Goal: Information Seeking & Learning: Learn about a topic

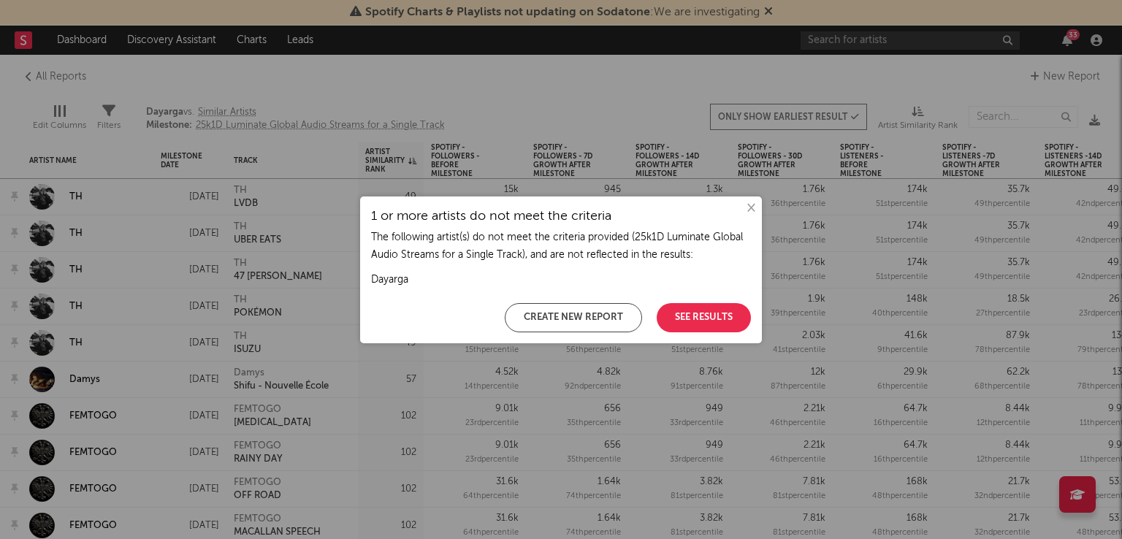
click at [692, 327] on button "See Results" at bounding box center [704, 317] width 94 height 29
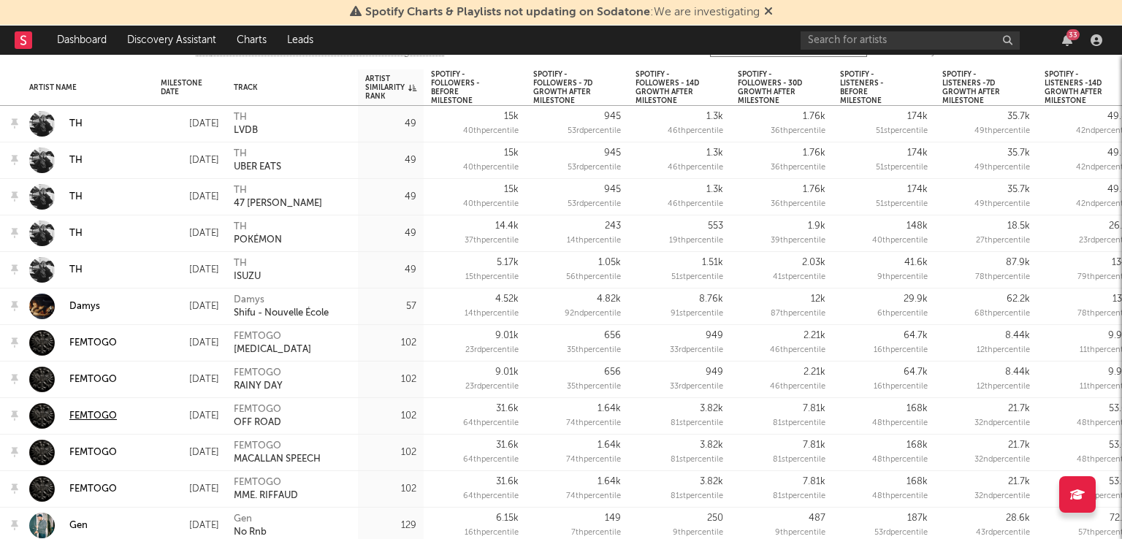
click at [53, 414] on div at bounding box center [42, 416] width 26 height 26
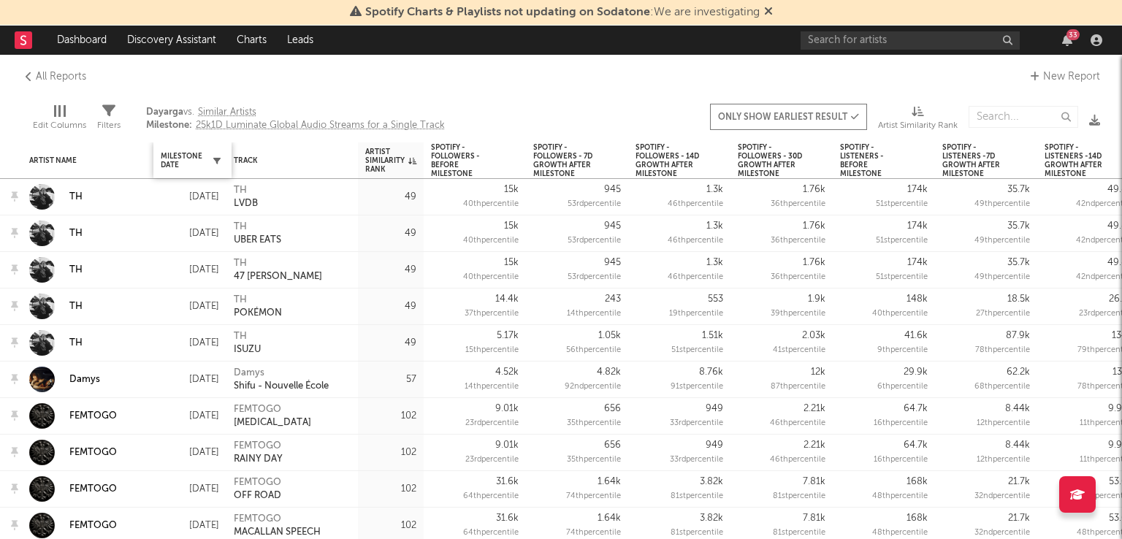
click at [214, 164] on icon "button" at bounding box center [216, 160] width 7 height 7
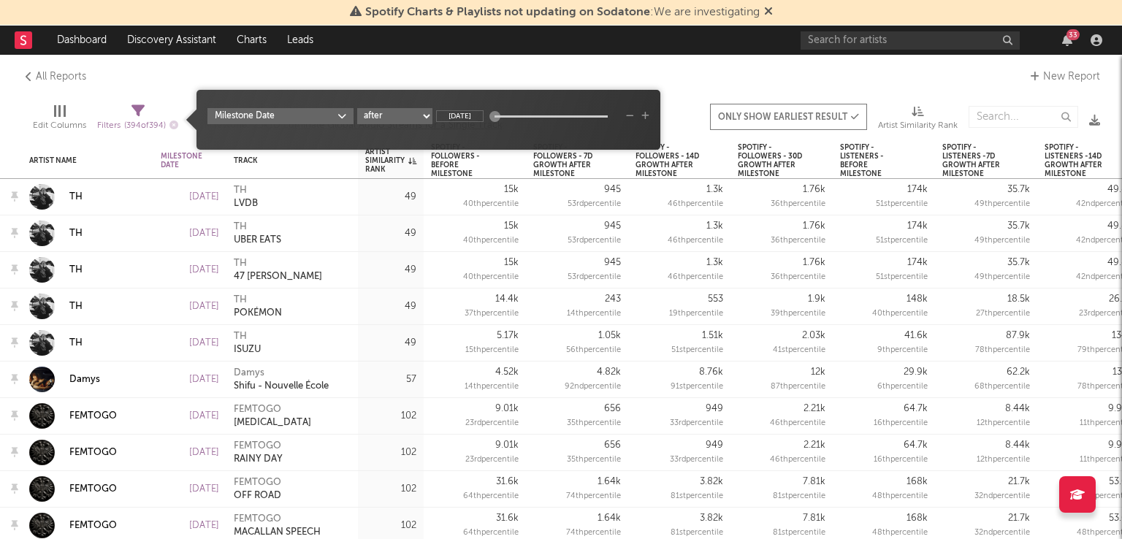
click at [467, 115] on input "[DATE]" at bounding box center [459, 116] width 47 height 12
click at [481, 118] on input "[DATE]" at bounding box center [459, 116] width 47 height 12
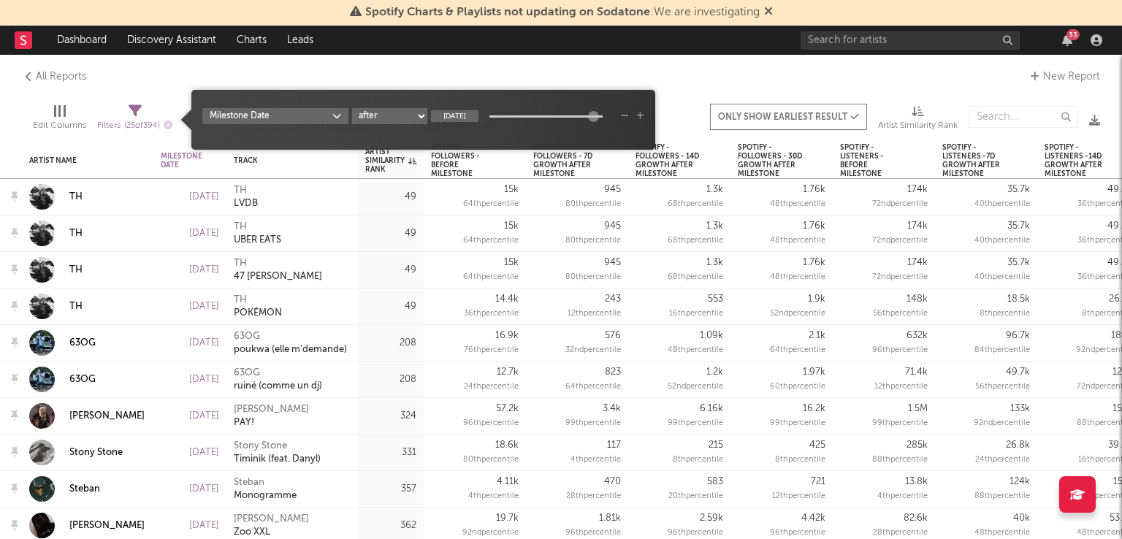
click at [446, 118] on input "[DATE]" at bounding box center [454, 116] width 47 height 12
drag, startPoint x: 447, startPoint y: 118, endPoint x: 425, endPoint y: 112, distance: 22.7
click at [425, 112] on div "Milestone Date after before between in the last not in the last [DATE]" at bounding box center [423, 116] width 442 height 16
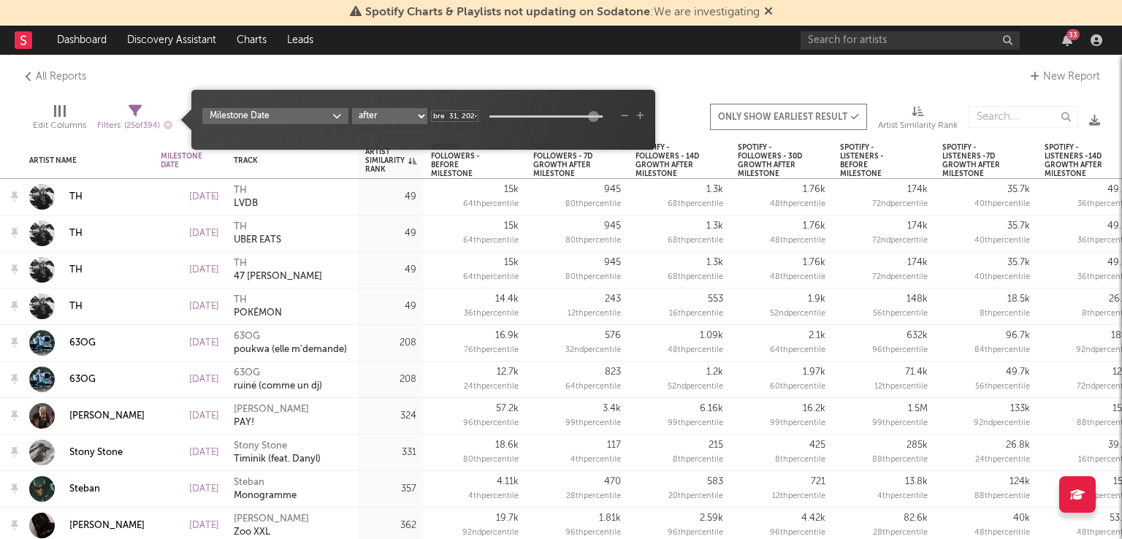
type input "[DATE]"
click at [435, 115] on input "[DATE]" at bounding box center [454, 116] width 47 height 12
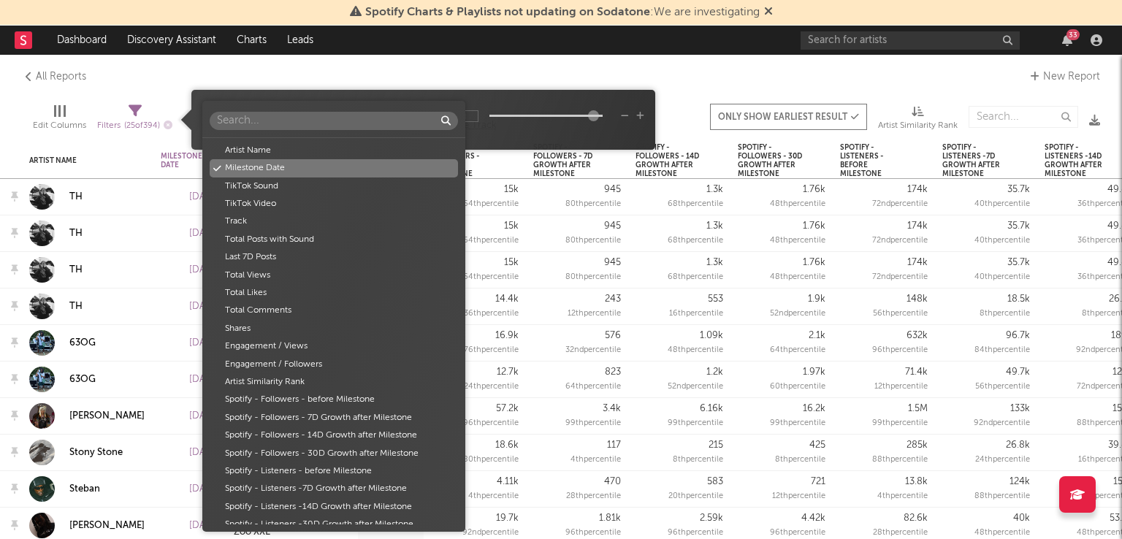
click at [336, 114] on body "Spotify Charts & Playlists not updating on Sodatone : We are investigating Dash…" at bounding box center [561, 269] width 1122 height 539
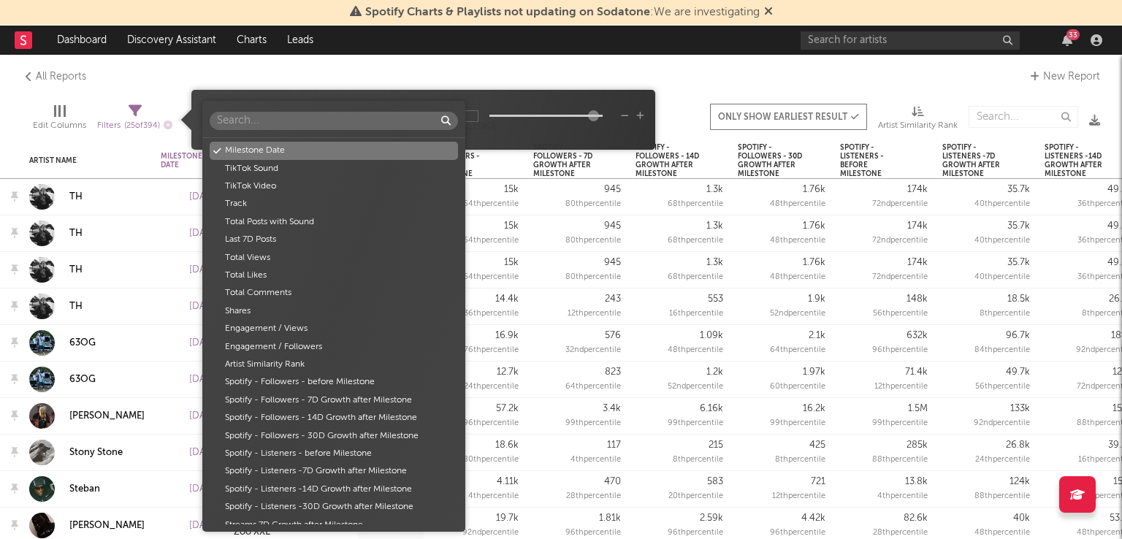
click at [336, 114] on input "text" at bounding box center [334, 121] width 248 height 18
click at [555, 71] on div "Artist Name Milestone Date TikTok Sound TikTok Video Track Total Posts with Sou…" at bounding box center [561, 269] width 1122 height 539
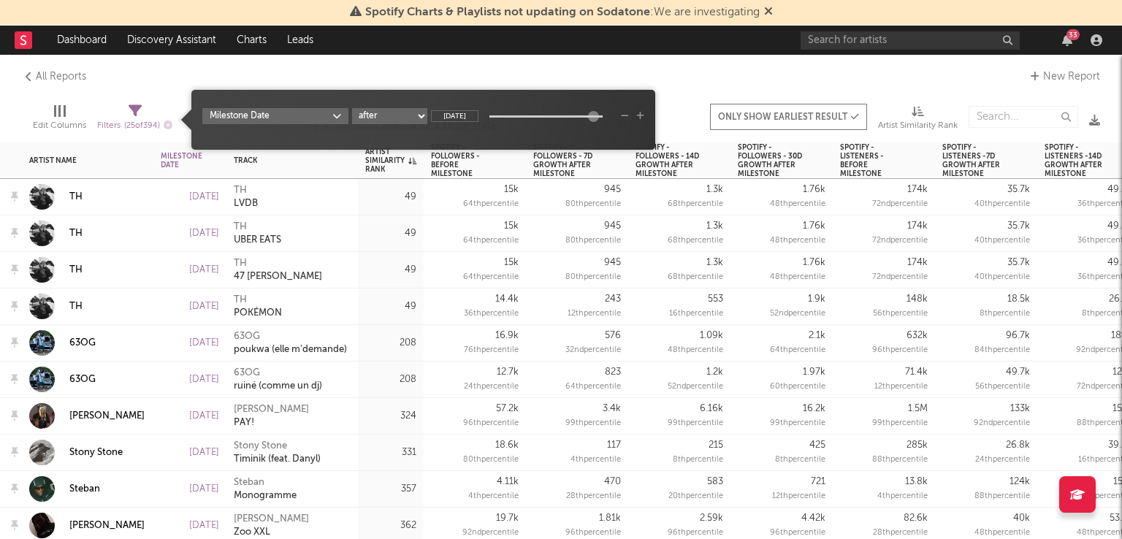
click at [555, 71] on div "All Reports New Report" at bounding box center [561, 77] width 1122 height 44
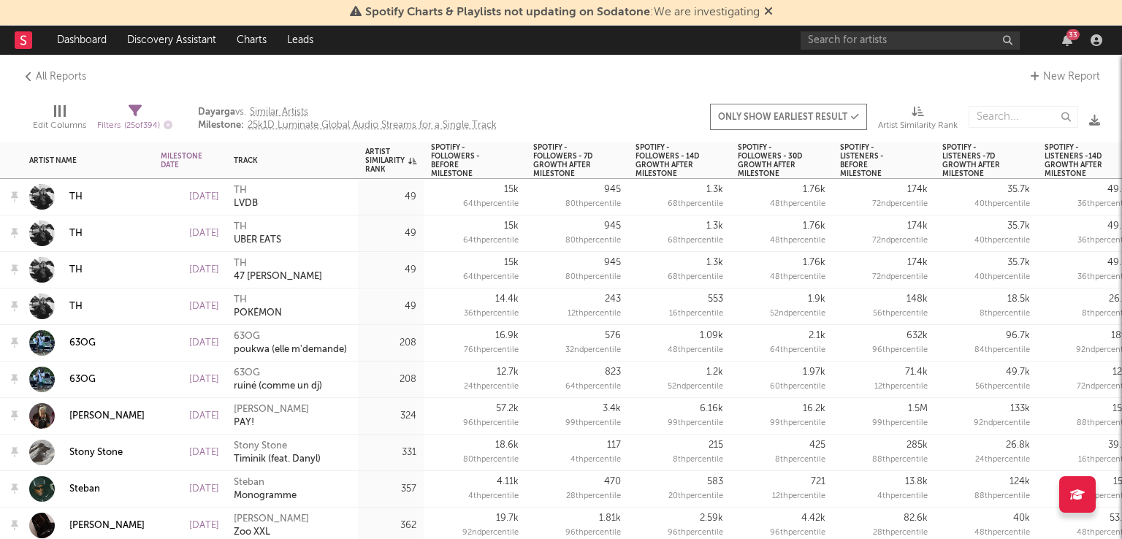
click at [1068, 36] on div "33" at bounding box center [1072, 34] width 13 height 11
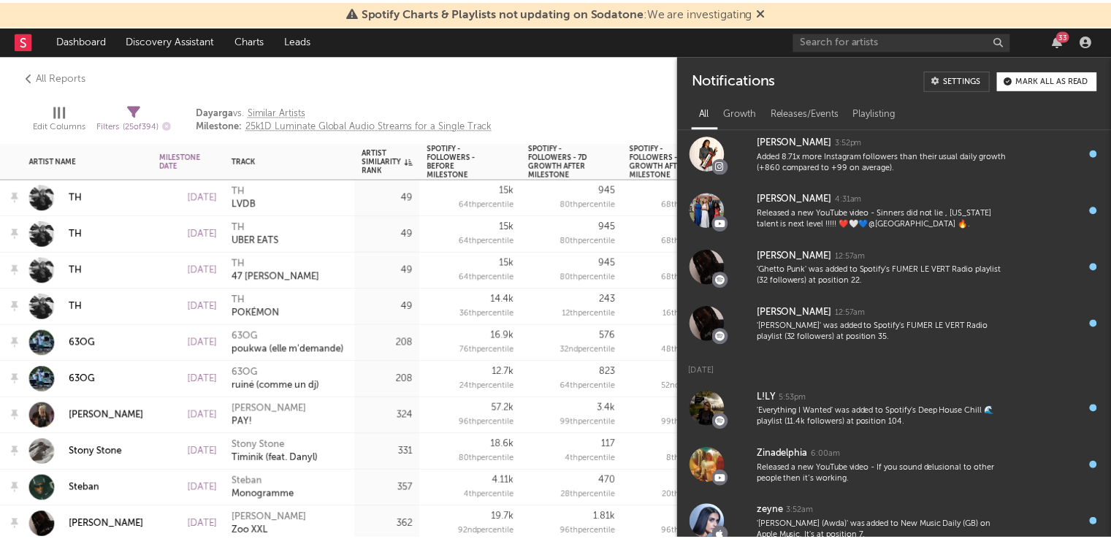
scroll to position [684, 0]
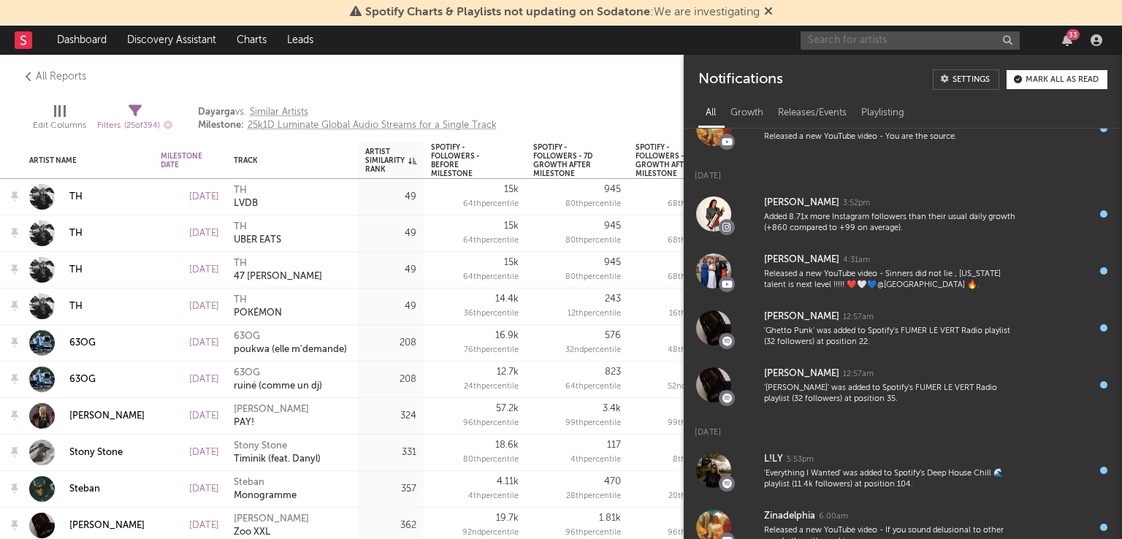
click at [832, 39] on input "text" at bounding box center [909, 40] width 219 height 18
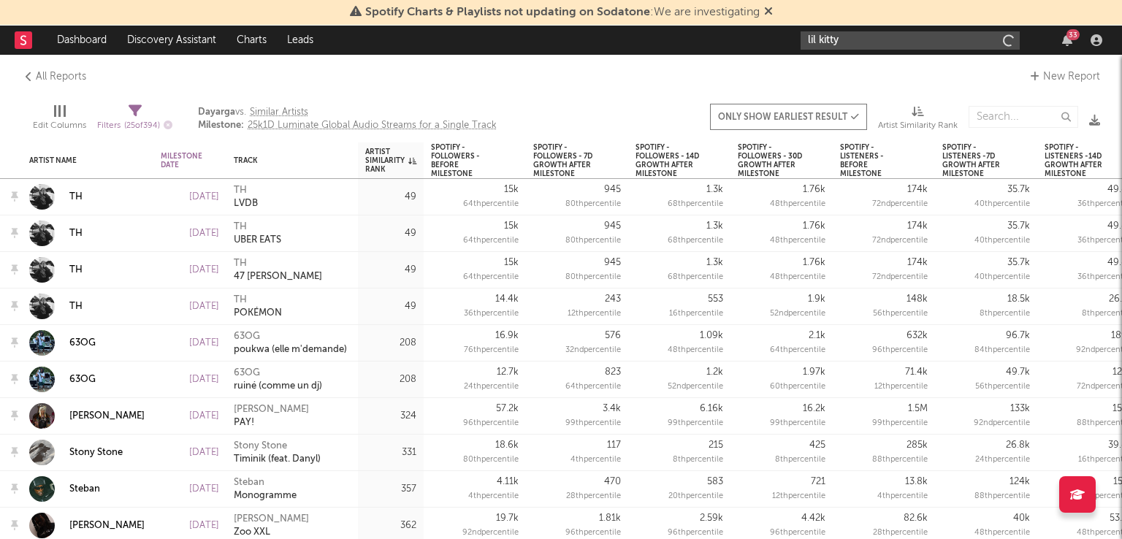
type input "lil kitty"
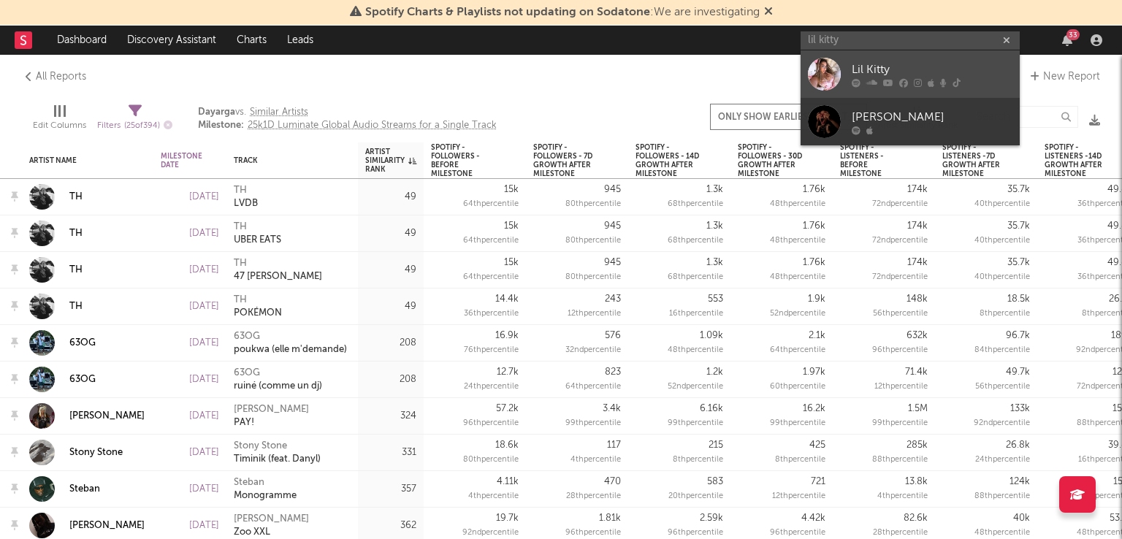
click at [814, 64] on div at bounding box center [824, 74] width 33 height 33
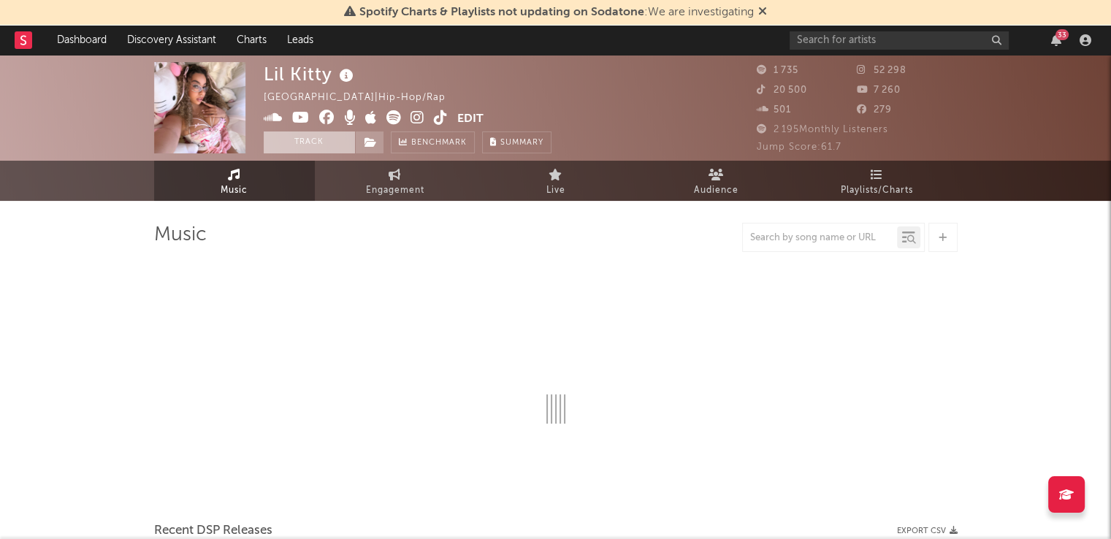
select select "6m"
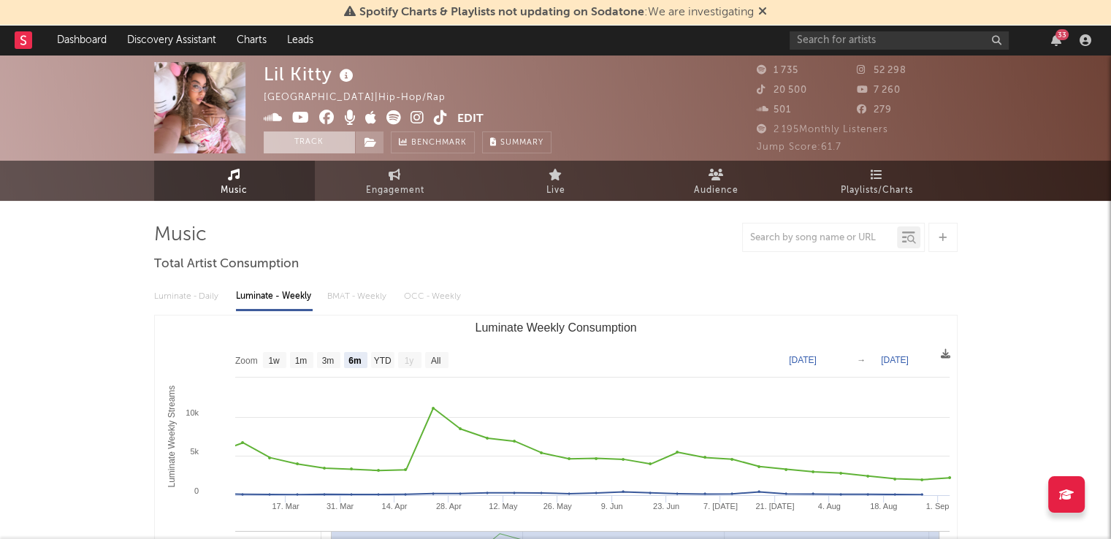
click at [304, 139] on button "Track" at bounding box center [309, 142] width 91 height 22
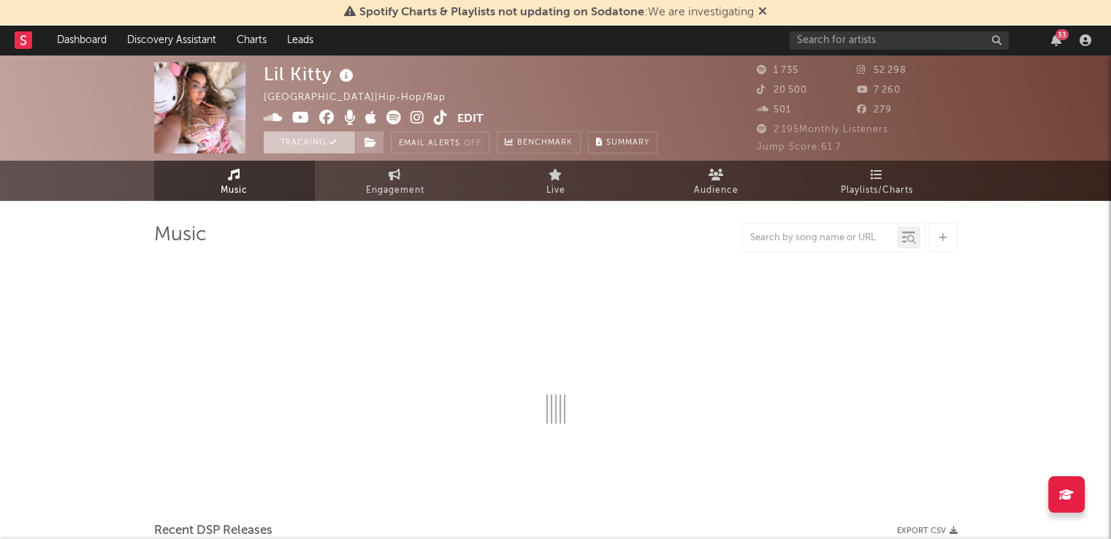
select select "6m"
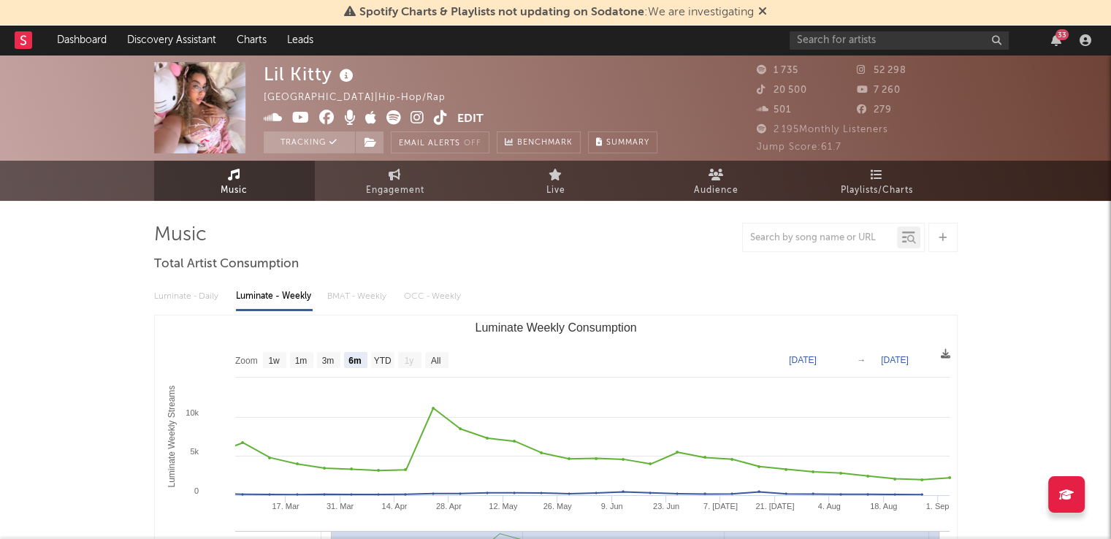
click at [208, 87] on img at bounding box center [199, 107] width 91 height 91
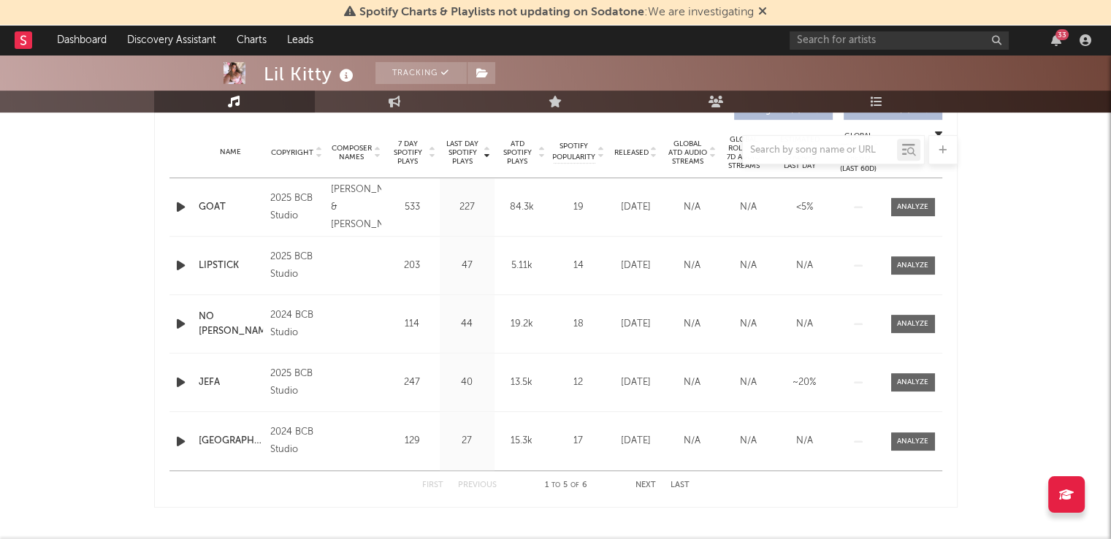
scroll to position [584, 0]
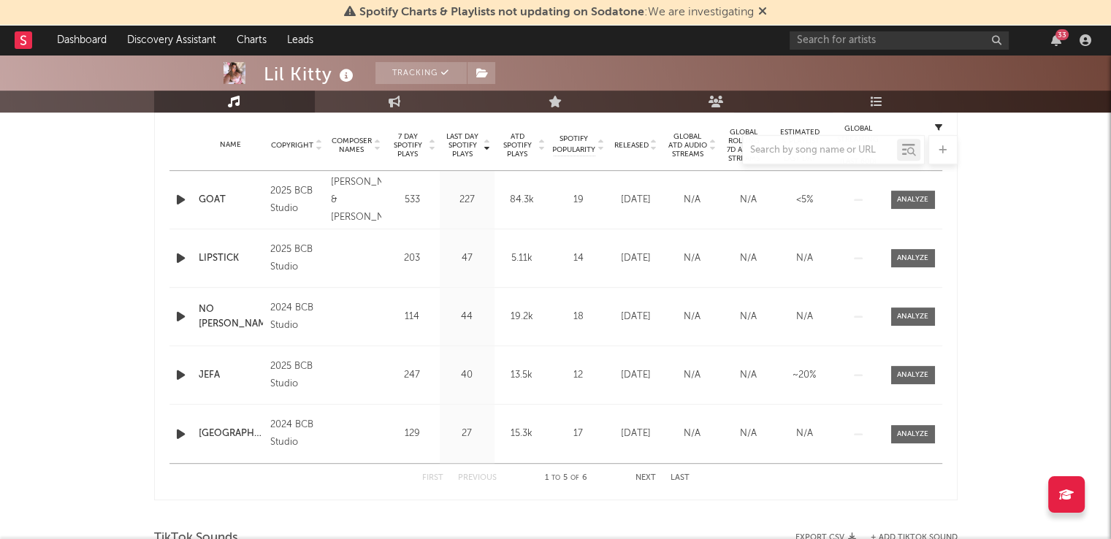
click at [23, 43] on rect at bounding box center [24, 40] width 18 height 18
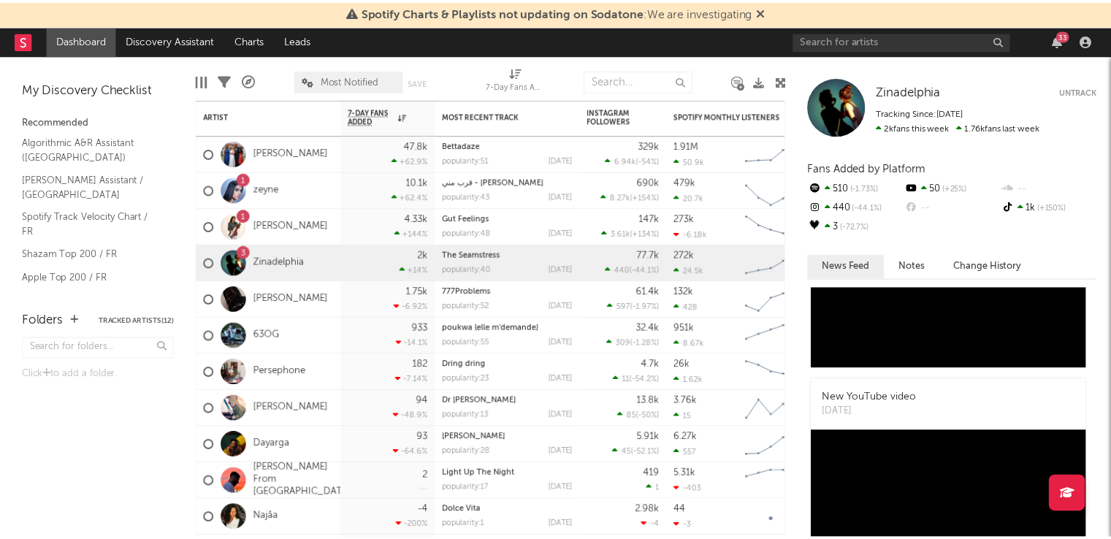
scroll to position [2515, 0]
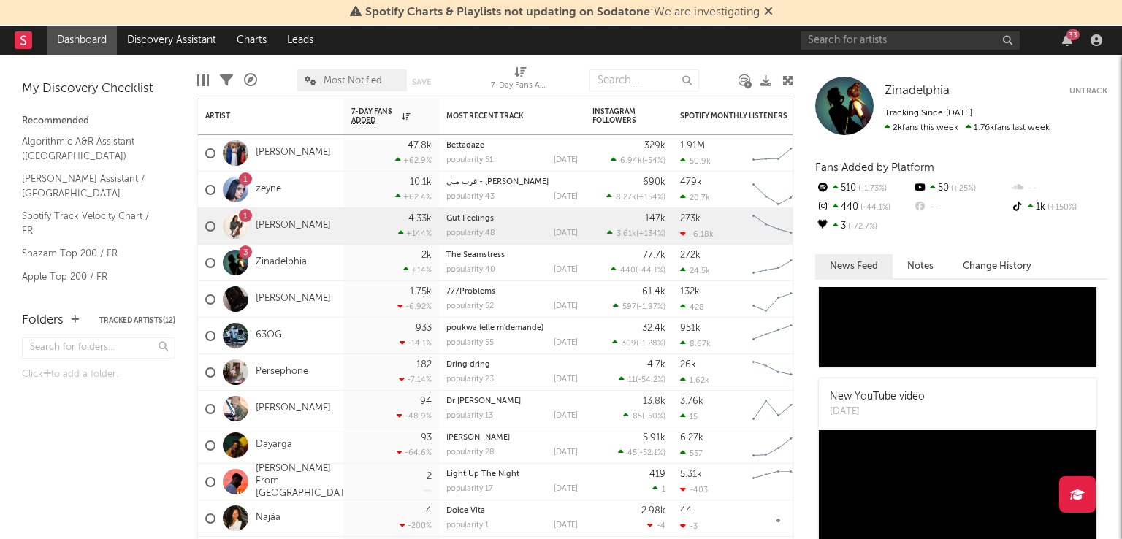
click at [244, 223] on div at bounding box center [236, 226] width 26 height 26
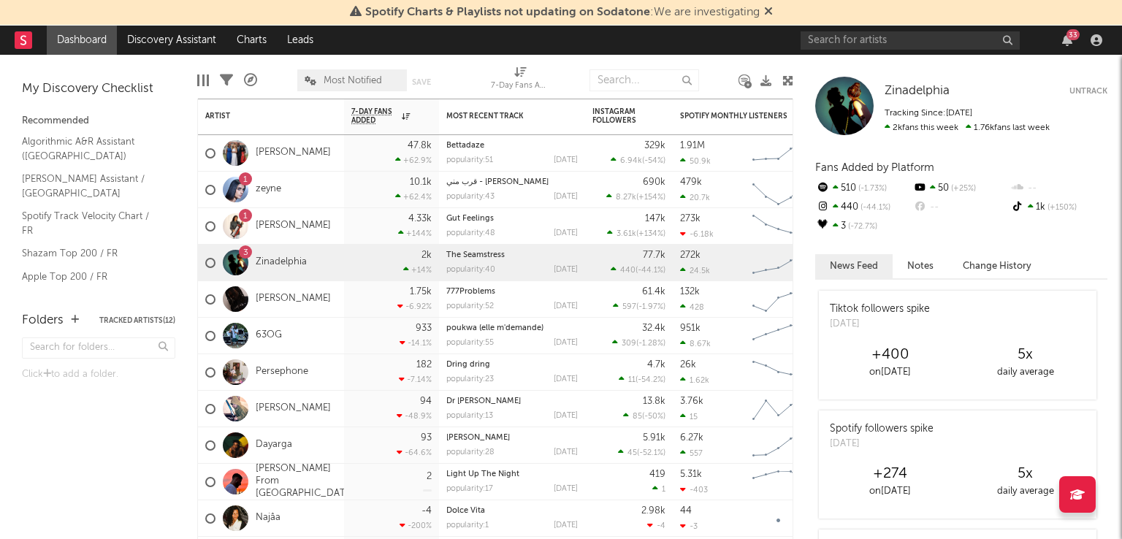
click at [240, 229] on div at bounding box center [236, 226] width 26 height 26
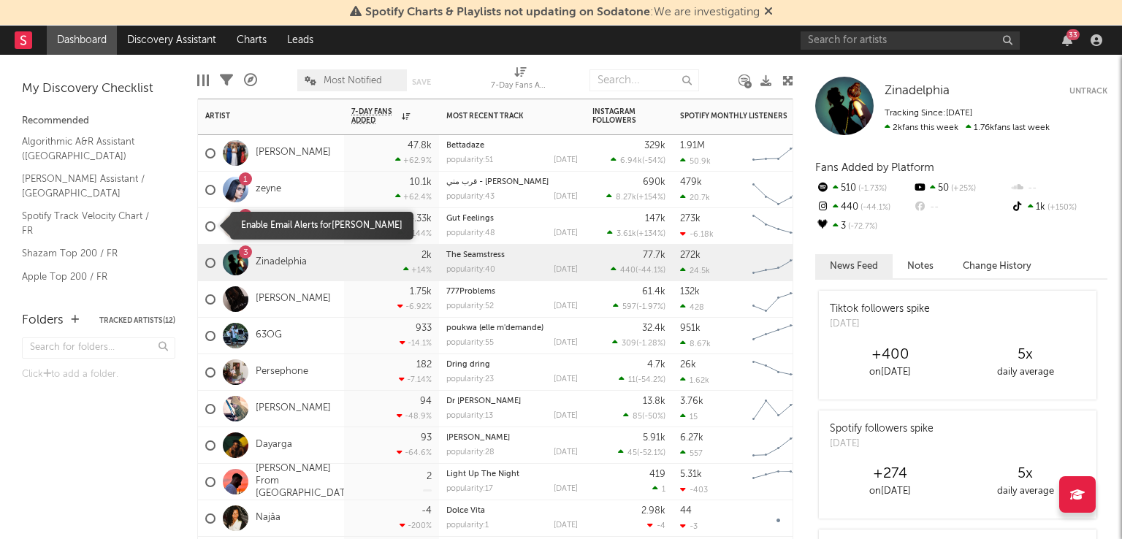
click at [206, 229] on label at bounding box center [210, 226] width 10 height 13
click at [205, 229] on input "checkbox" at bounding box center [205, 226] width 0 height 13
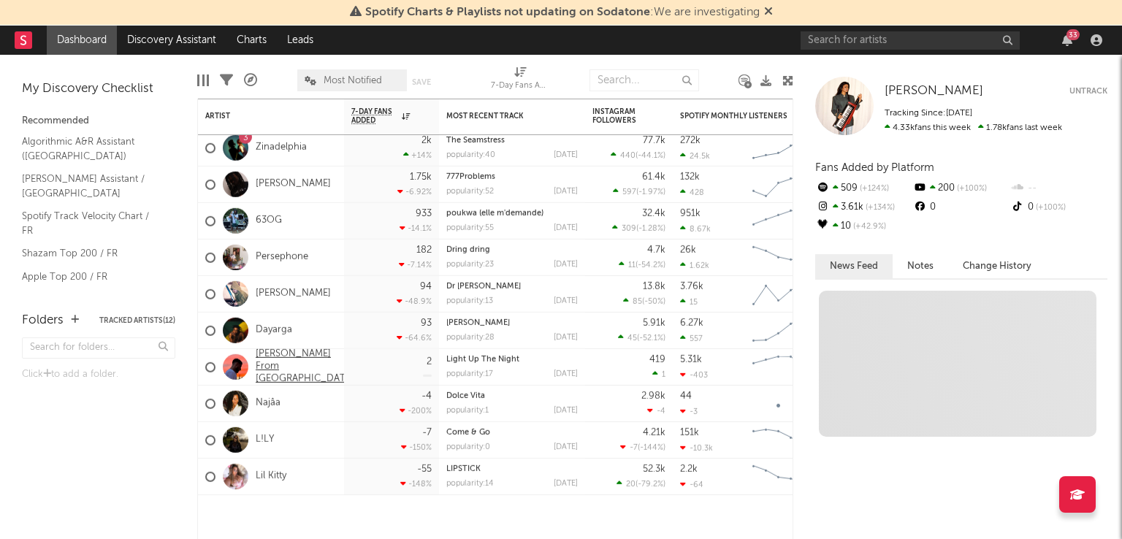
click at [279, 369] on link "[PERSON_NAME] From [GEOGRAPHIC_DATA]" at bounding box center [305, 366] width 99 height 37
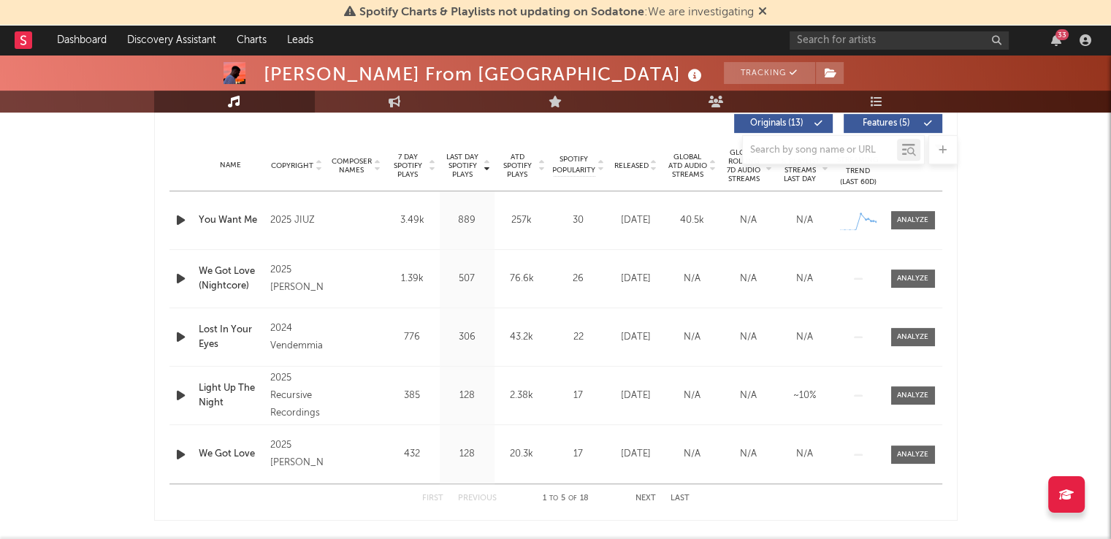
scroll to position [570, 0]
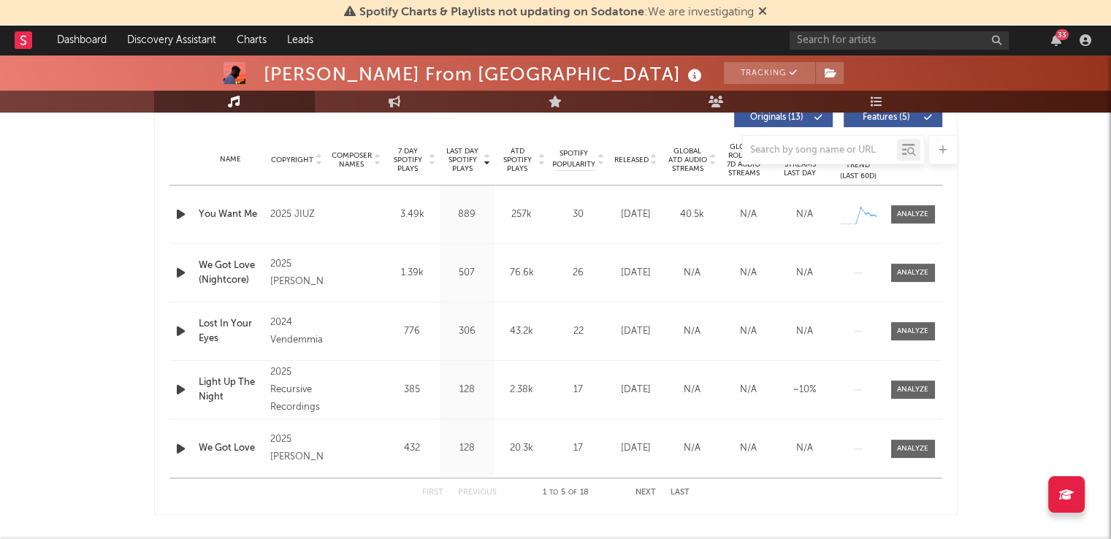
click at [180, 215] on icon "button" at bounding box center [180, 214] width 15 height 18
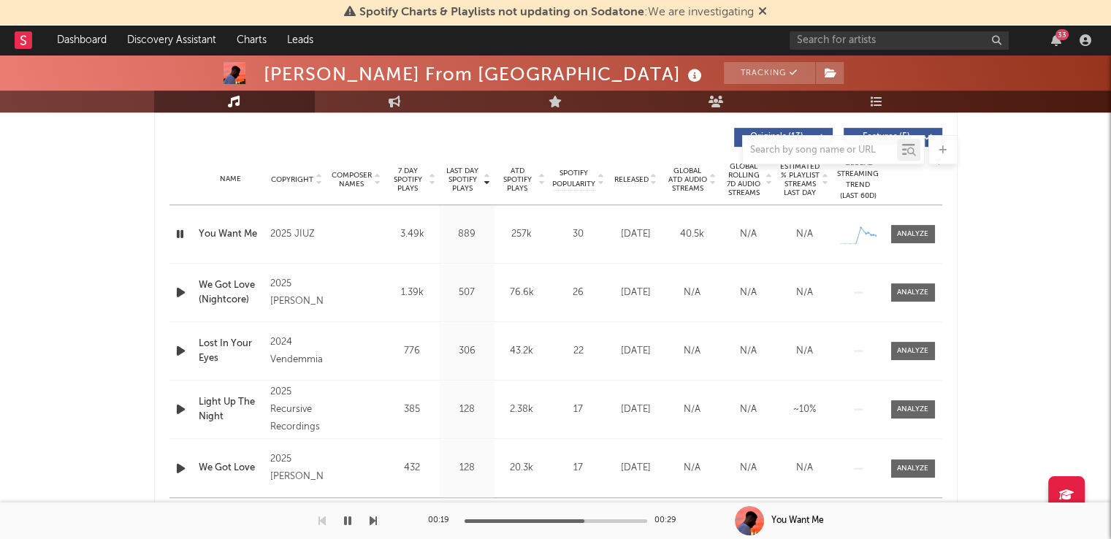
scroll to position [543, 0]
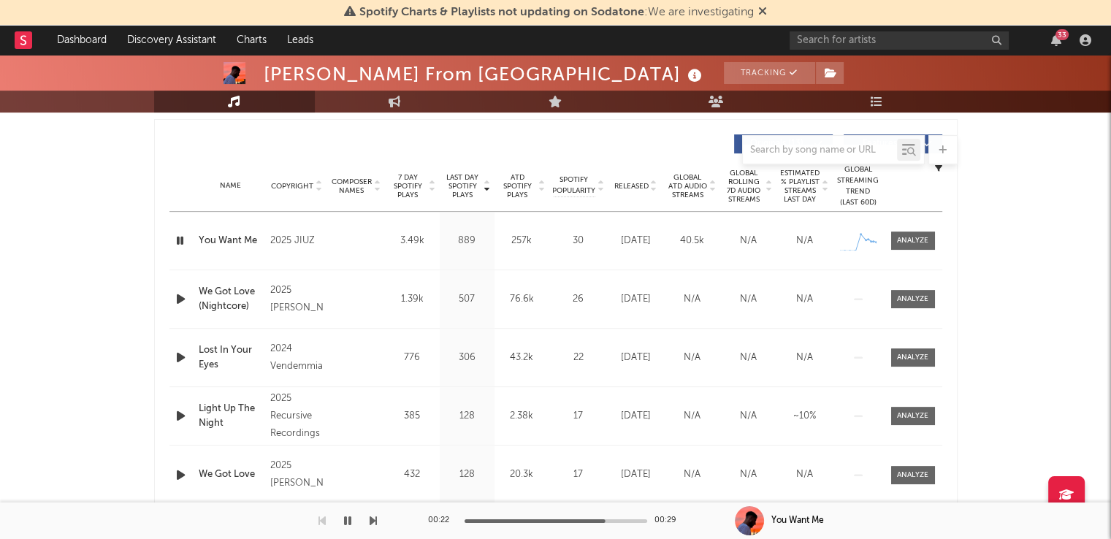
click at [178, 297] on icon "button" at bounding box center [180, 299] width 15 height 18
click at [181, 354] on icon "button" at bounding box center [180, 357] width 15 height 18
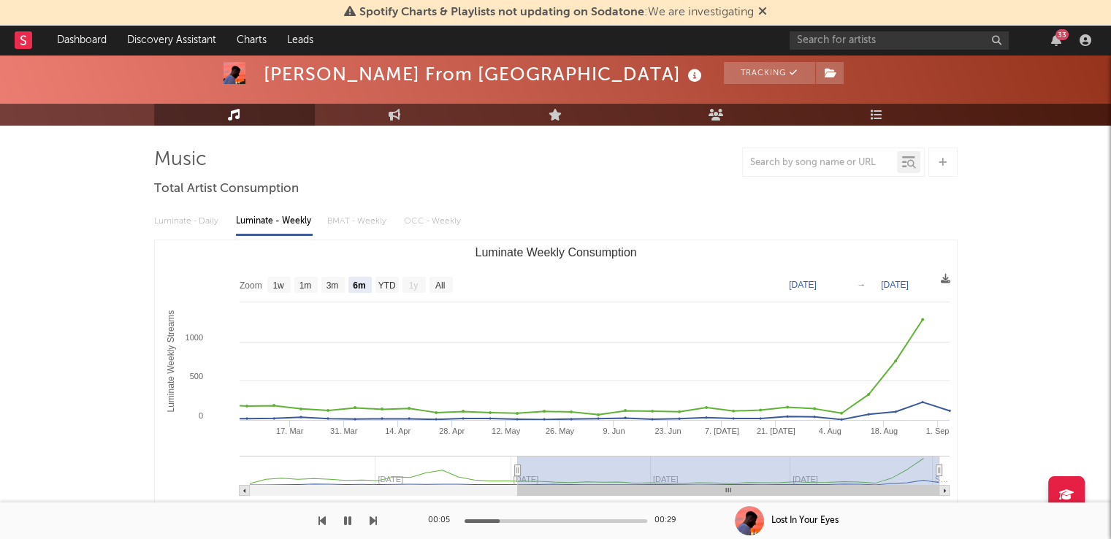
scroll to position [64, 0]
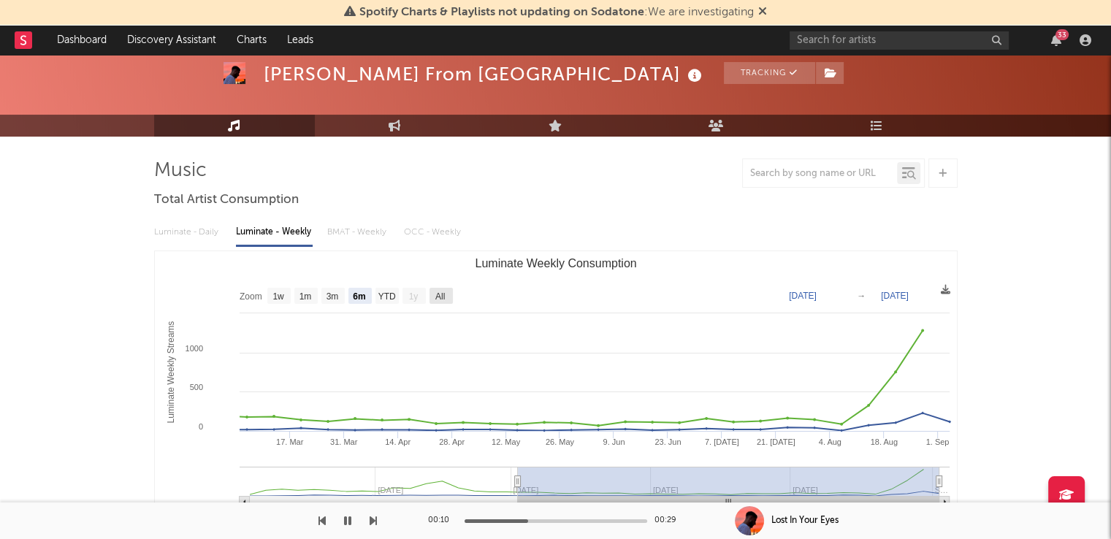
click at [443, 295] on text "All" at bounding box center [439, 296] width 9 height 10
select select "All"
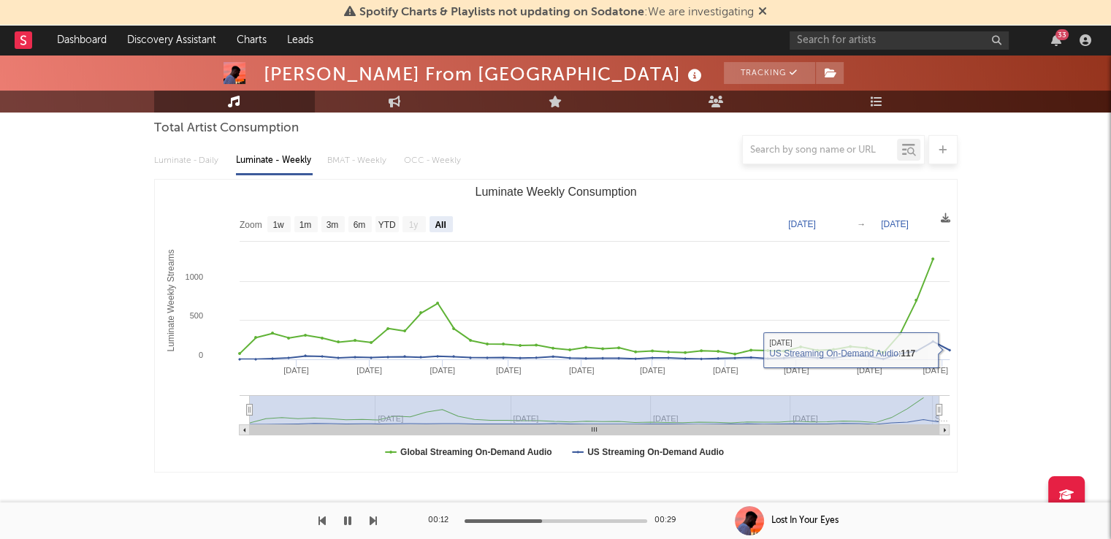
scroll to position [146, 0]
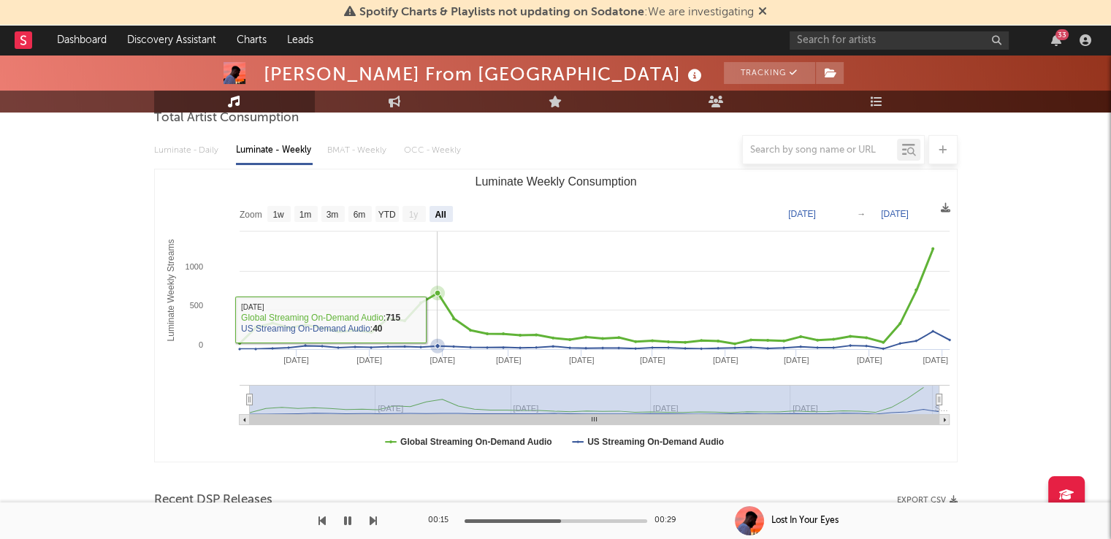
click at [435, 293] on icon "Luminate Weekly Consumption" at bounding box center [438, 293] width 6 height 6
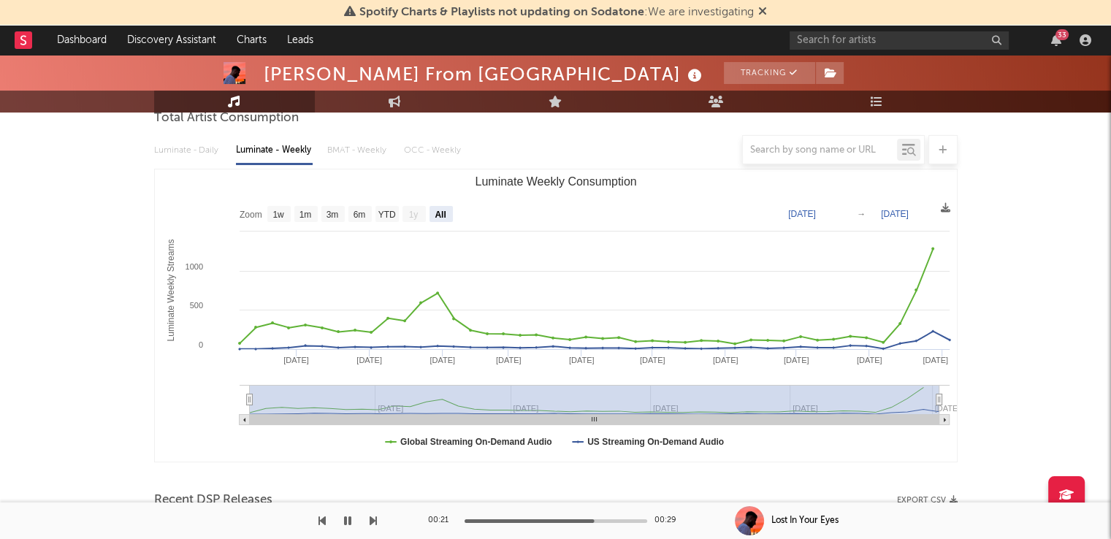
drag, startPoint x: 386, startPoint y: 410, endPoint x: 366, endPoint y: 410, distance: 20.5
click at [366, 410] on rect "Luminate Weekly Consumption" at bounding box center [594, 399] width 689 height 29
drag, startPoint x: 366, startPoint y: 410, endPoint x: 431, endPoint y: 392, distance: 67.3
click at [431, 392] on rect "Luminate Weekly Consumption" at bounding box center [594, 399] width 689 height 29
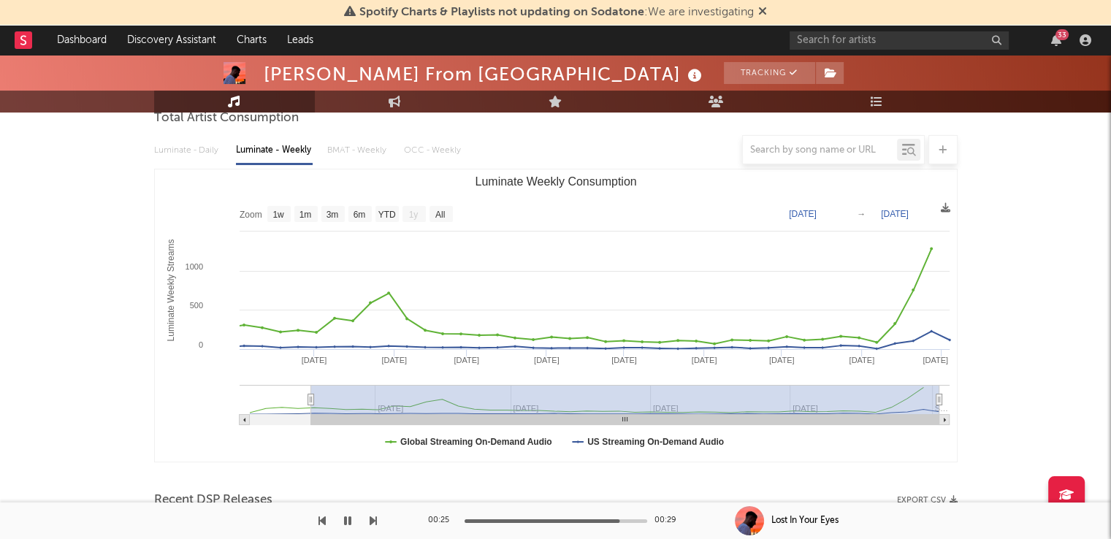
drag, startPoint x: 248, startPoint y: 402, endPoint x: 310, endPoint y: 413, distance: 63.9
click at [310, 413] on g "Luminate Weekly Consumption" at bounding box center [595, 405] width 710 height 40
type input "[DATE]"
select select "All"
type input "[DATE]"
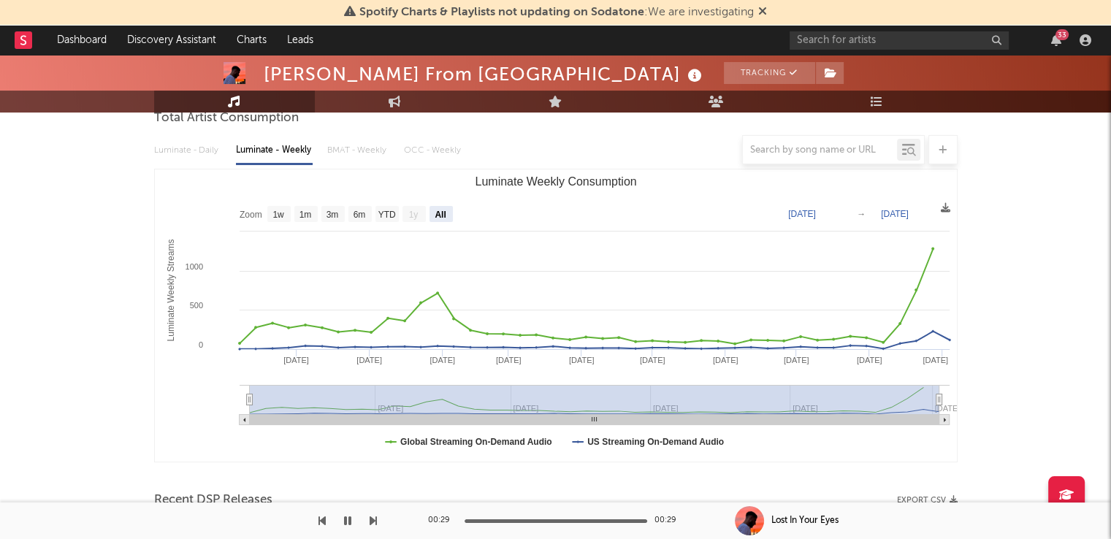
drag, startPoint x: 312, startPoint y: 400, endPoint x: 185, endPoint y: 389, distance: 127.6
click at [185, 389] on icon "Created with Highcharts 10.3.3 Luminate Weekly Streams Luminate Weekly Consumpt…" at bounding box center [556, 315] width 802 height 292
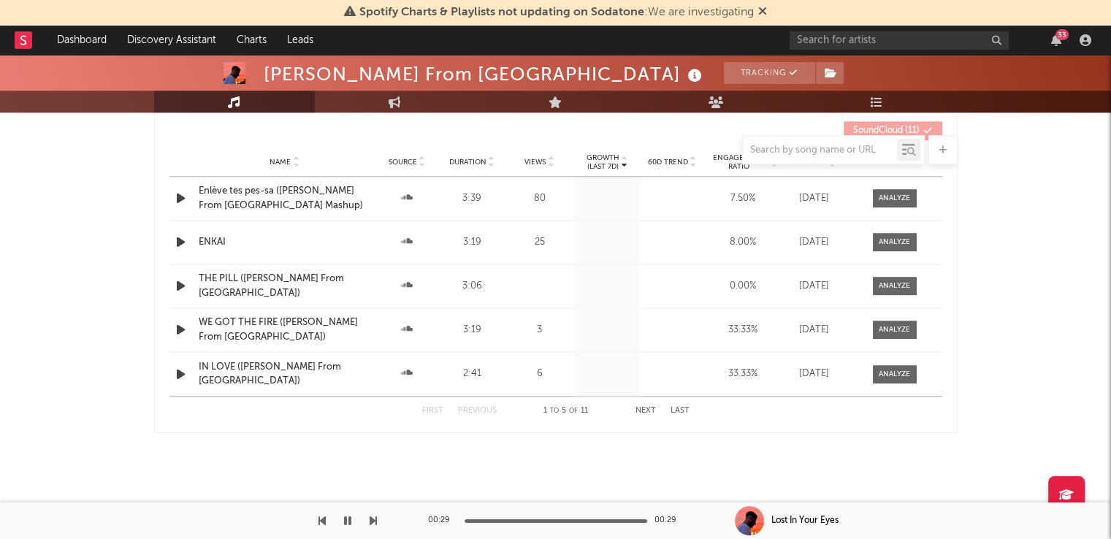
scroll to position [1368, 0]
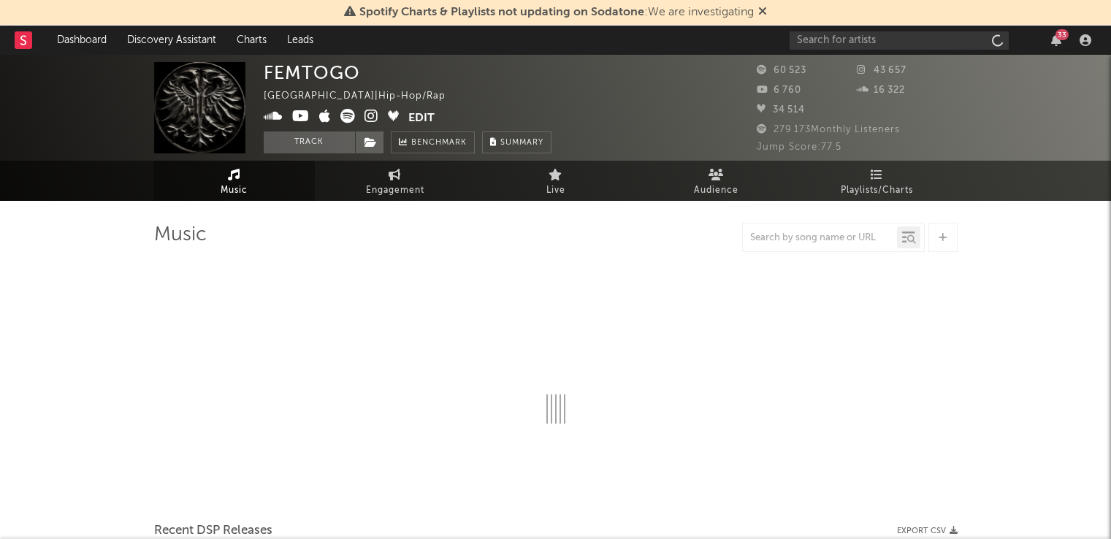
select select "6m"
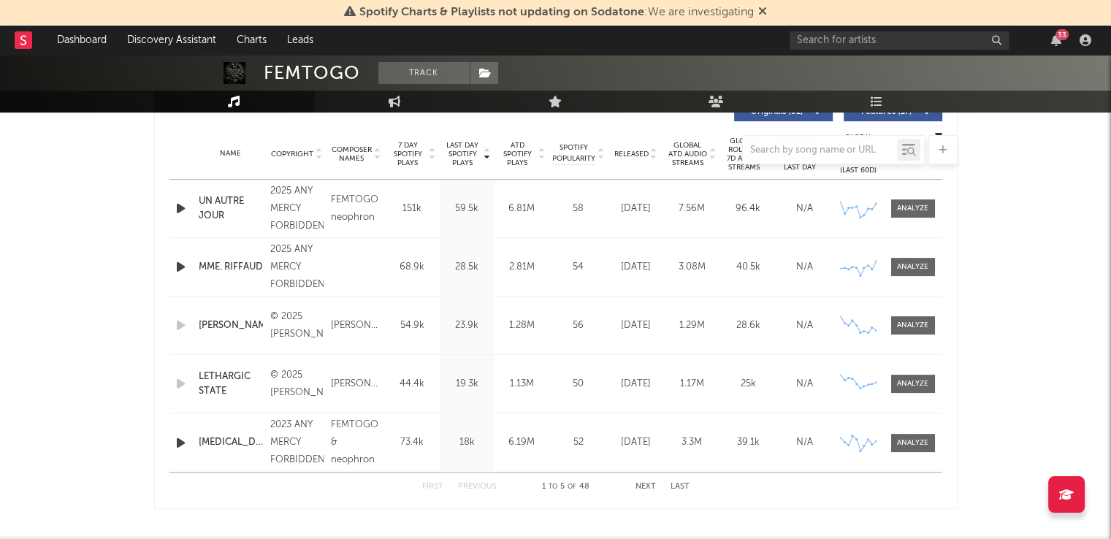
scroll to position [504, 0]
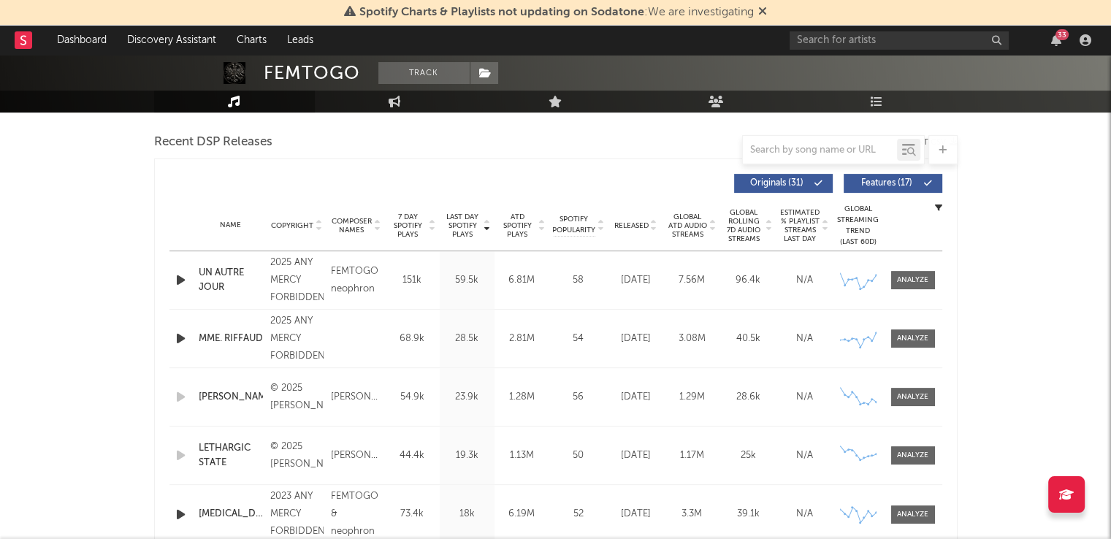
click at [177, 275] on icon "button" at bounding box center [180, 280] width 15 height 18
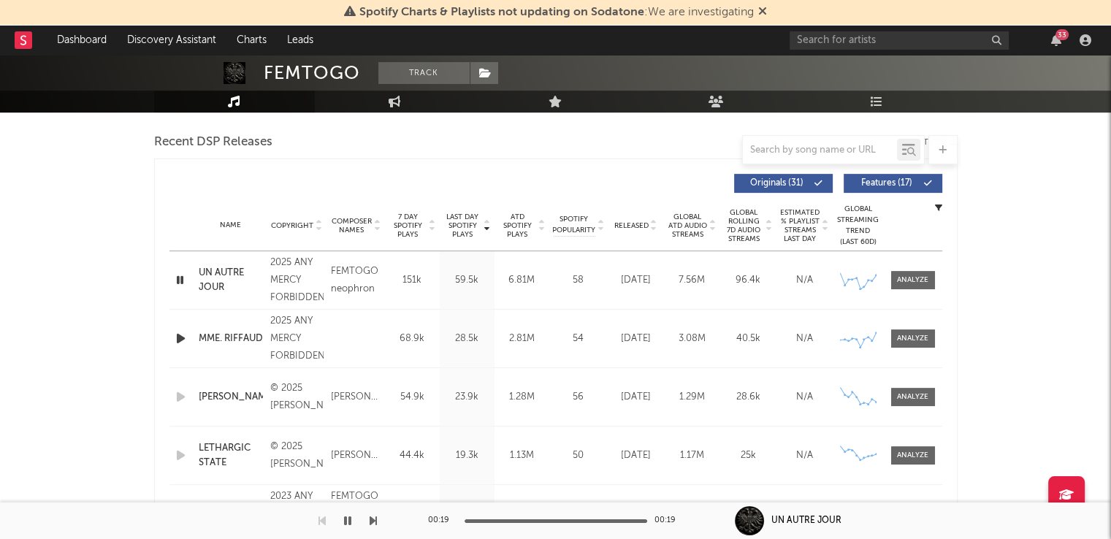
click at [180, 339] on icon "button" at bounding box center [180, 338] width 15 height 18
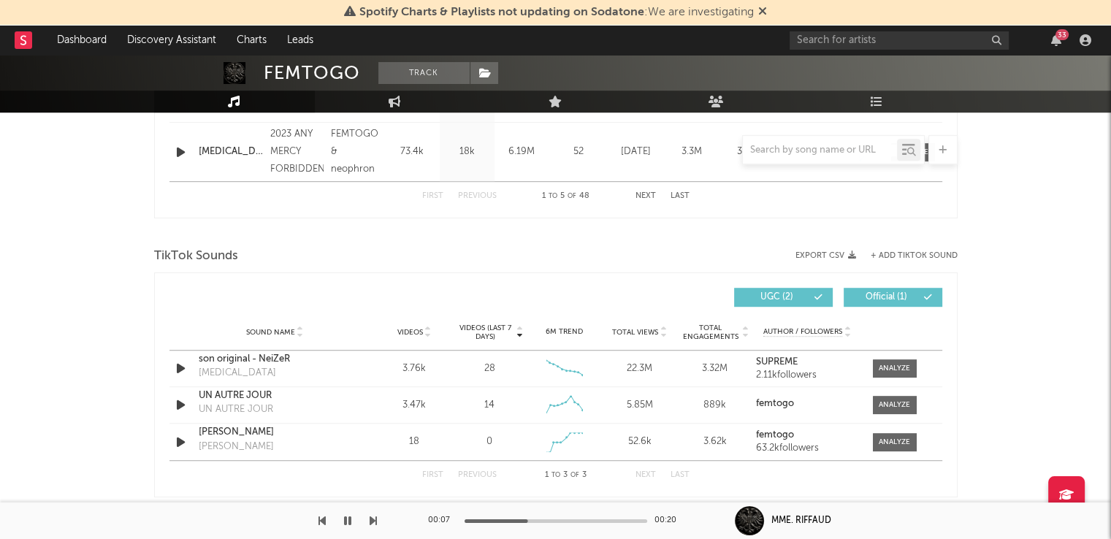
scroll to position [869, 0]
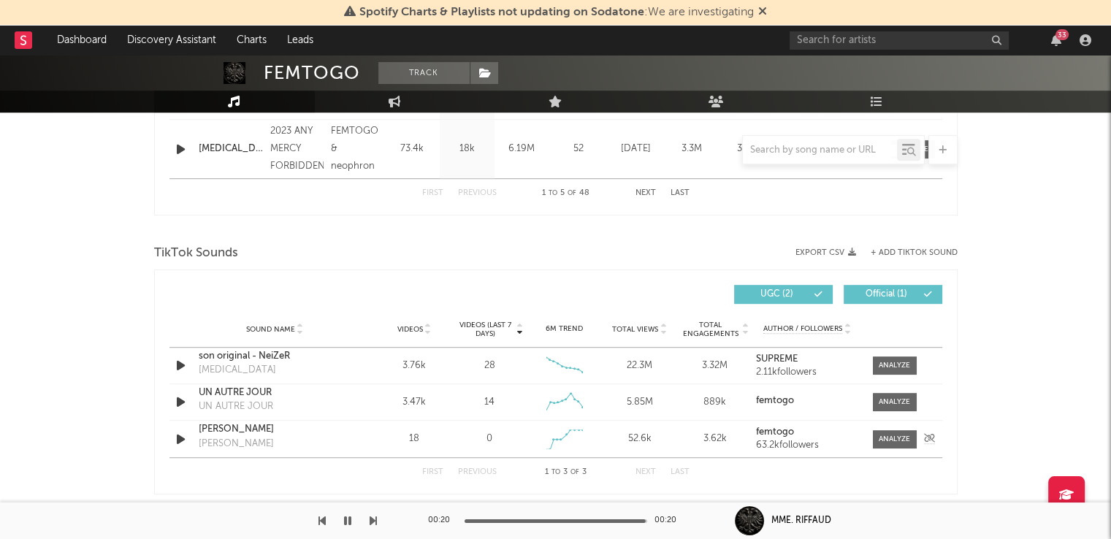
click at [178, 435] on icon "button" at bounding box center [180, 439] width 15 height 18
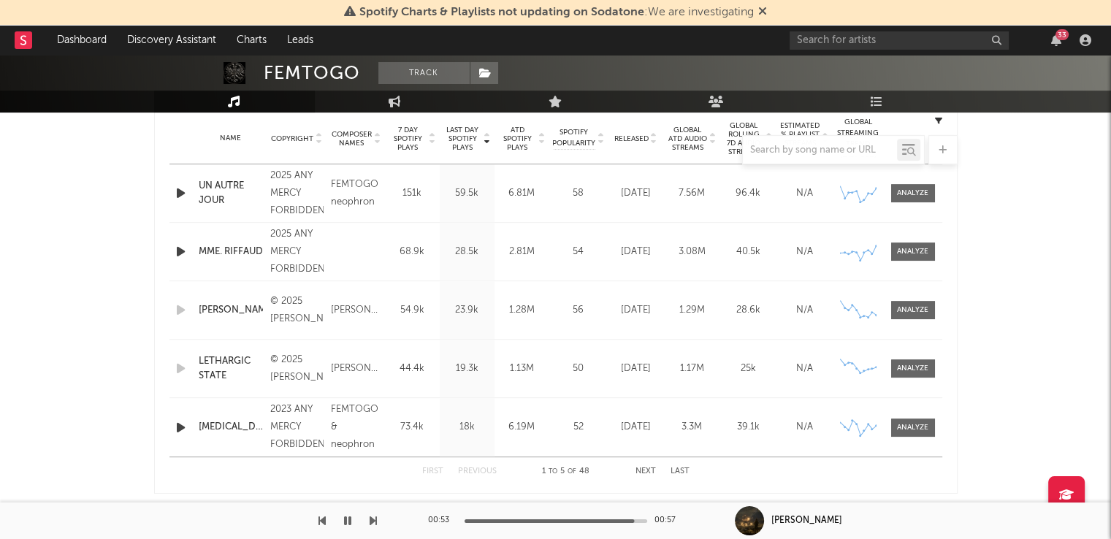
scroll to position [578, 0]
